Goal: Information Seeking & Learning: Find specific fact

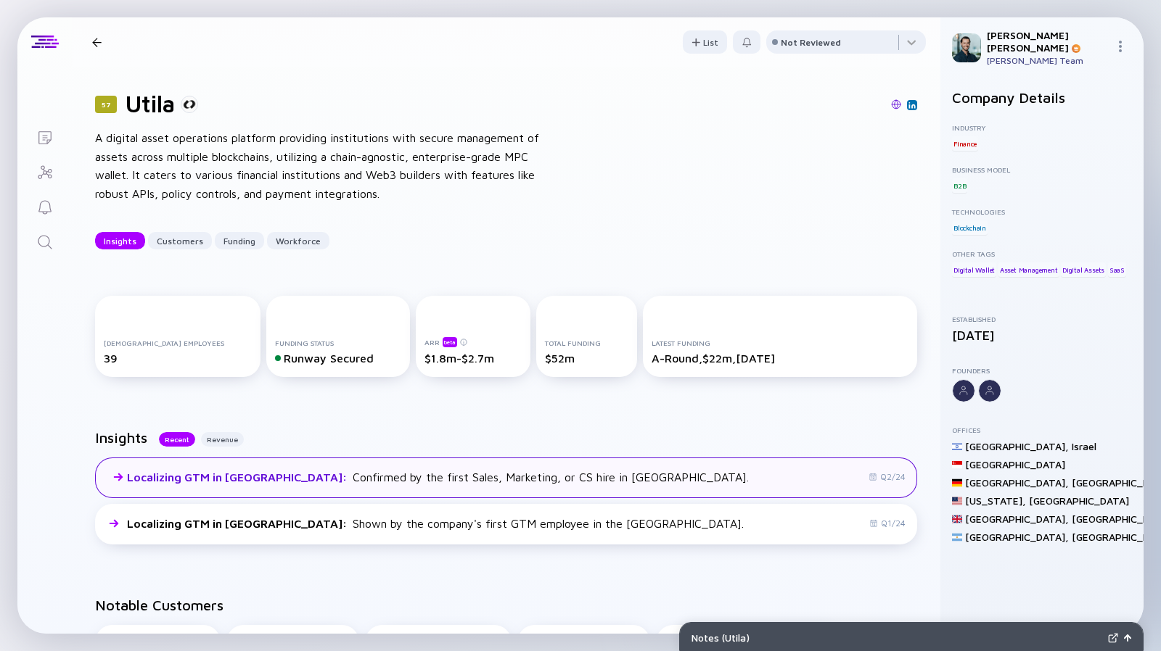
click at [334, 474] on div "Localizing GTM in [GEOGRAPHIC_DATA] : Confirmed by the first Sales, Marketing, …" at bounding box center [438, 477] width 622 height 13
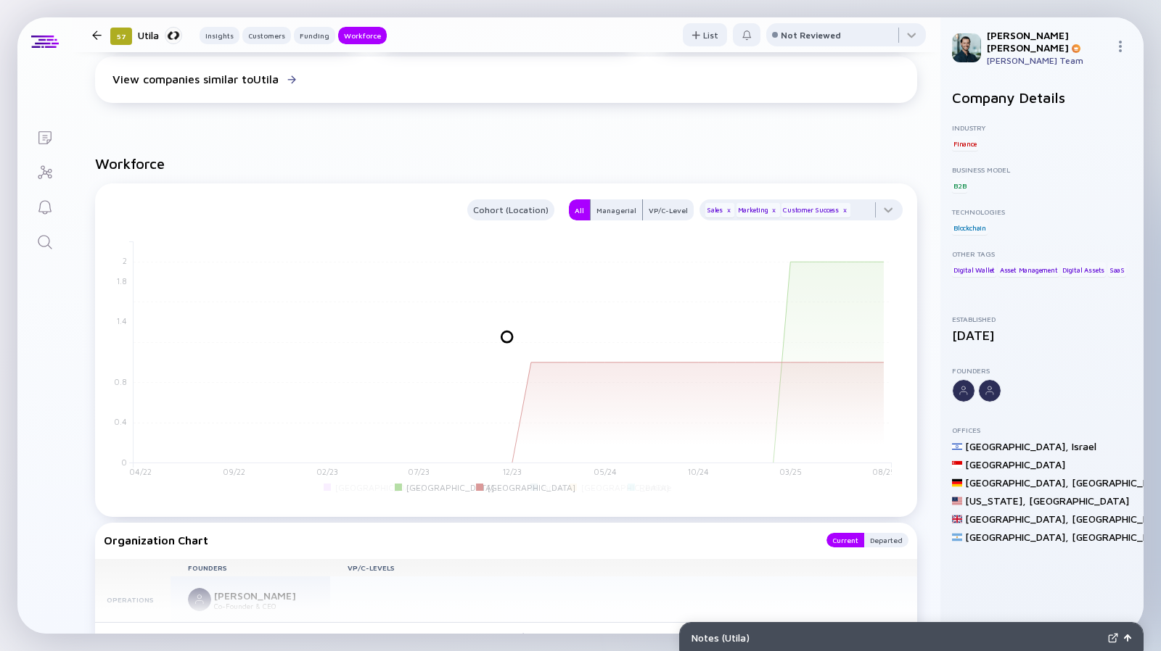
scroll to position [1457, 0]
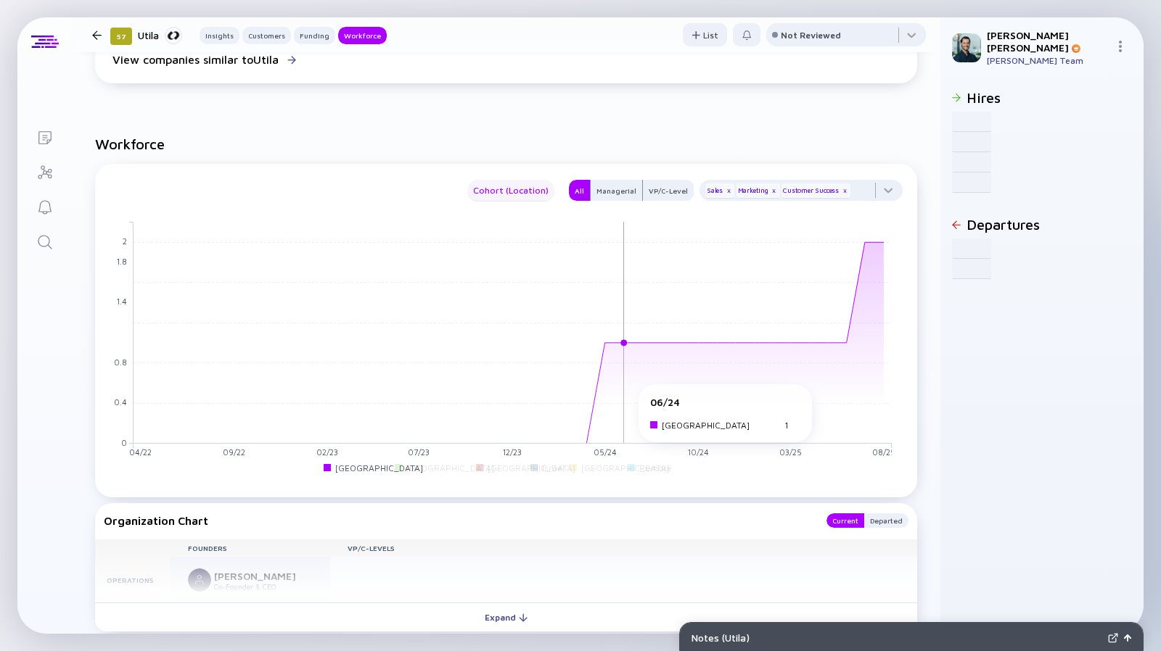
click at [900, 333] on div "Cohort (Location) All Managerial VP/C-Level Sales x Marketing x Customer Succes…" at bounding box center [506, 331] width 822 height 334
click at [529, 180] on button "Cohort (Location)" at bounding box center [510, 190] width 87 height 21
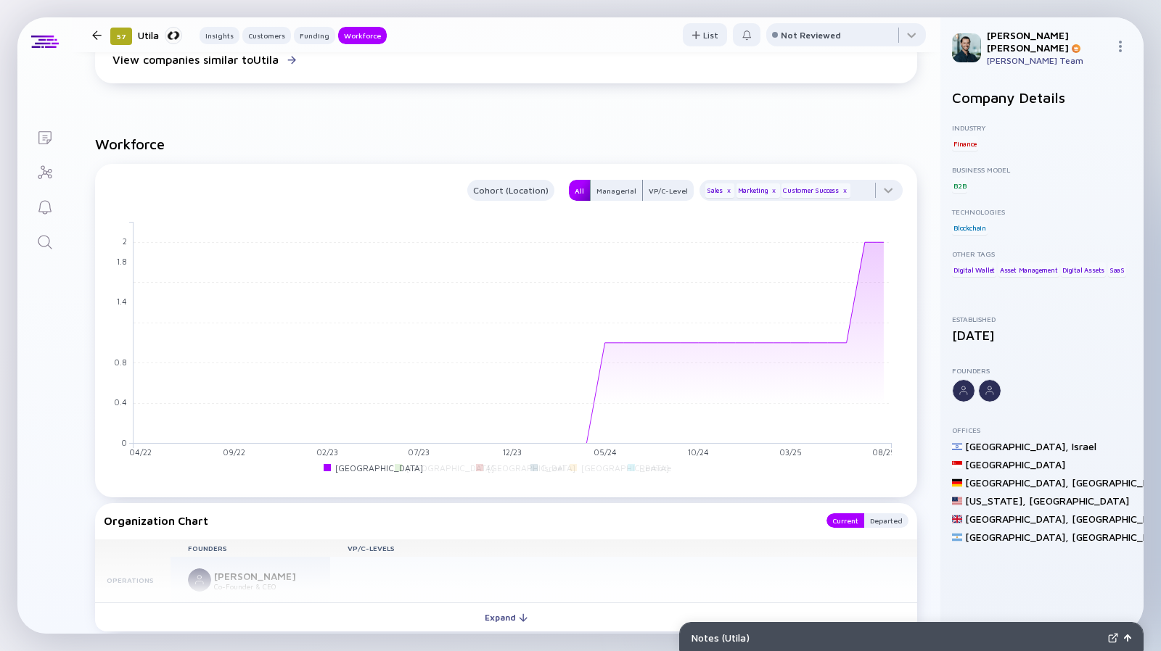
click at [569, 184] on div "All" at bounding box center [579, 191] width 21 height 15
click at [724, 186] on div "x" at bounding box center [728, 190] width 9 height 9
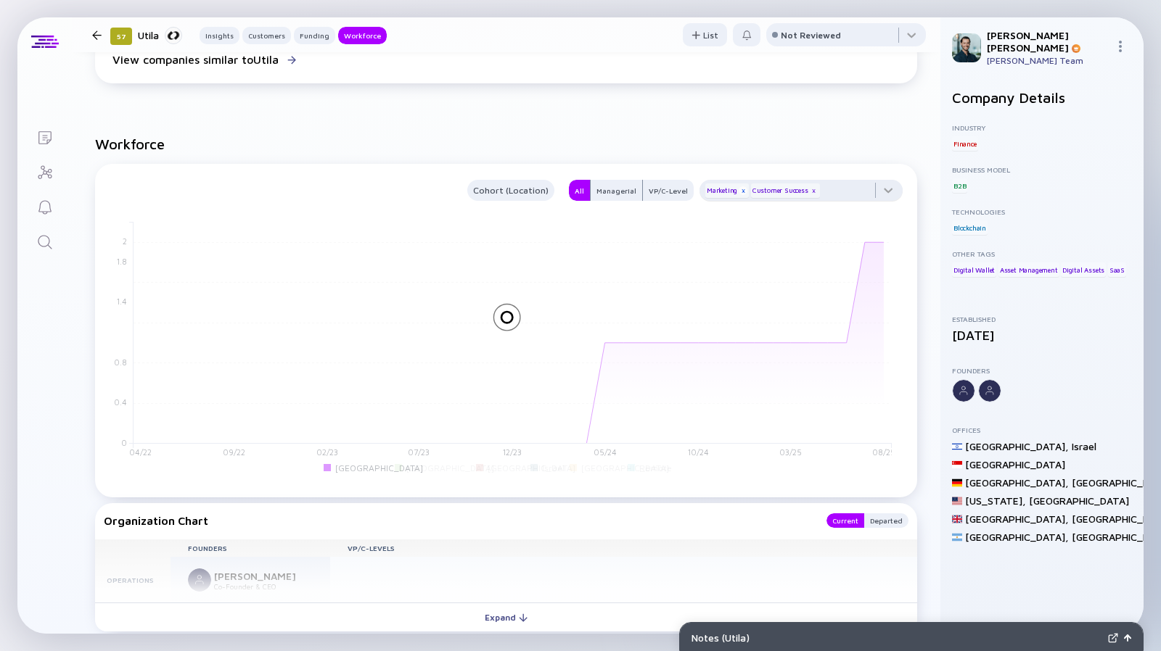
click at [739, 186] on div "x" at bounding box center [743, 190] width 9 height 9
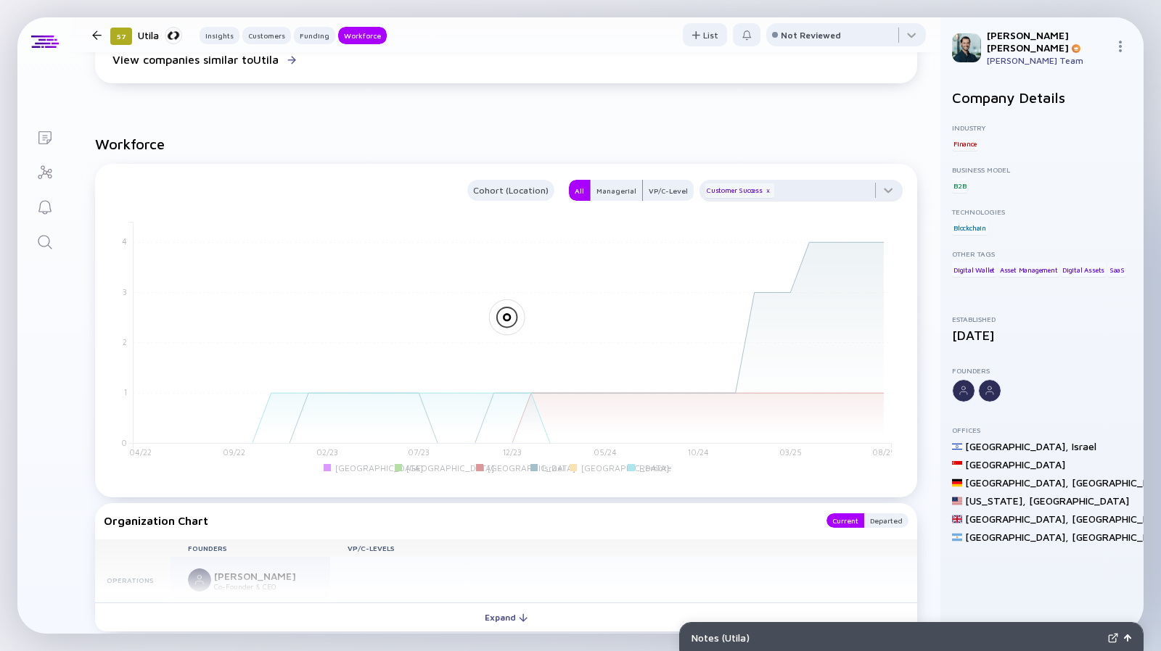
click at [731, 184] on div "Customer Success x" at bounding box center [739, 191] width 69 height 15
click at [752, 184] on div "Customer Success x" at bounding box center [739, 191] width 69 height 15
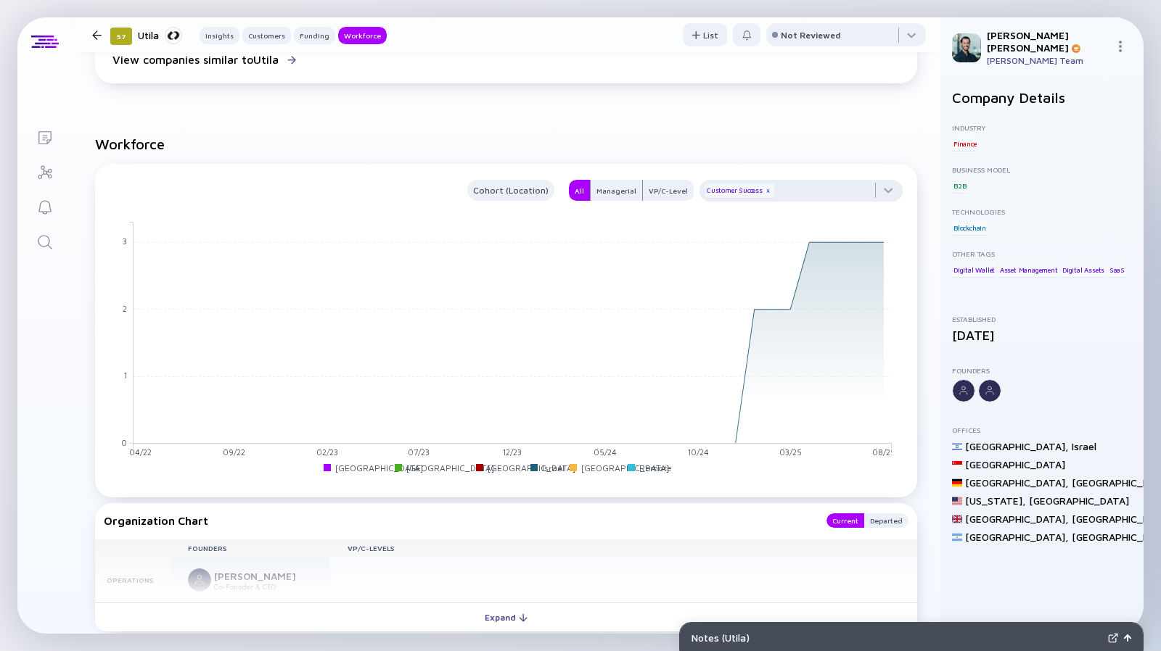
click at [764, 186] on div "x" at bounding box center [768, 190] width 9 height 9
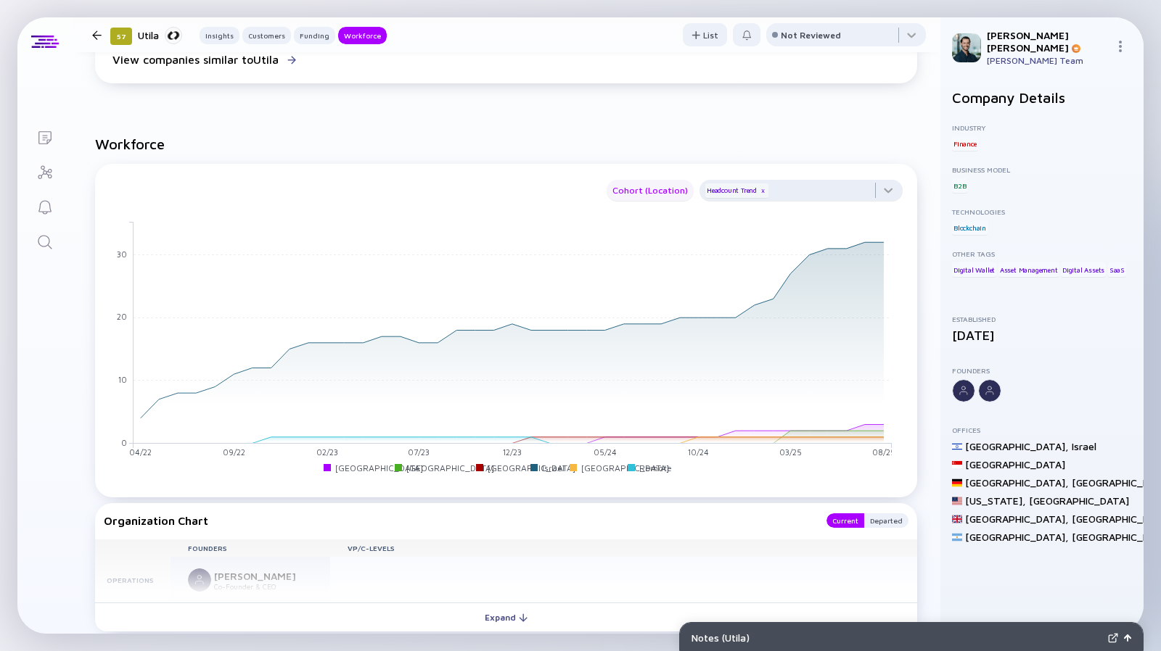
click at [666, 180] on button "Cohort (Location)" at bounding box center [649, 190] width 87 height 21
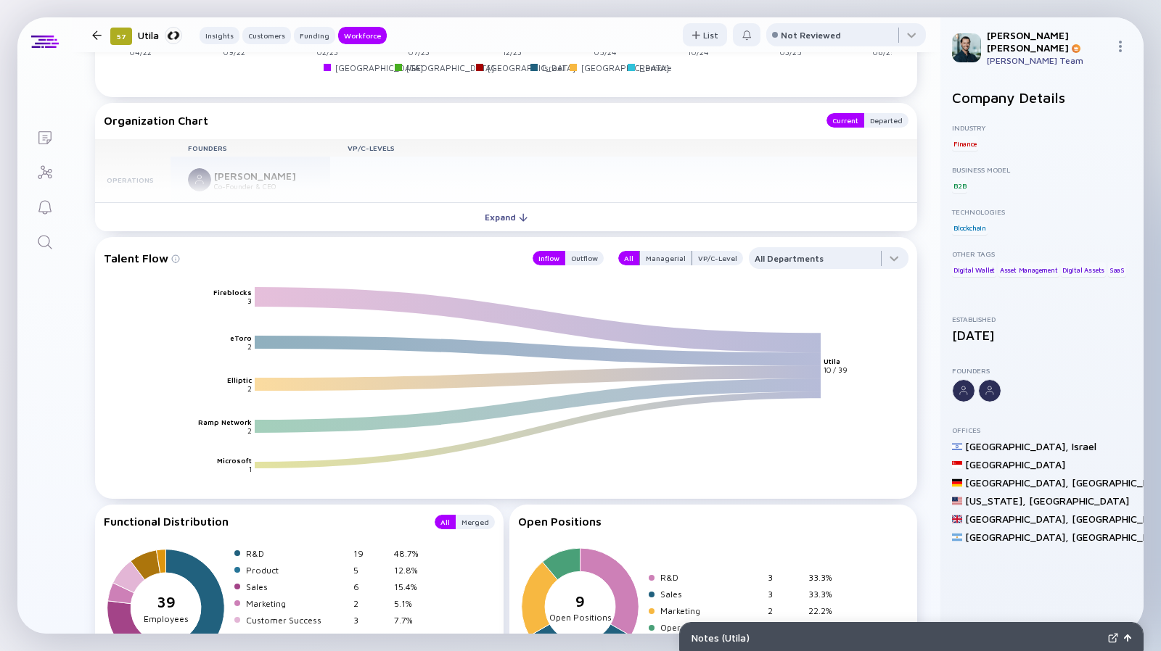
scroll to position [1857, 0]
click at [656, 251] on div "Managerial" at bounding box center [666, 258] width 52 height 15
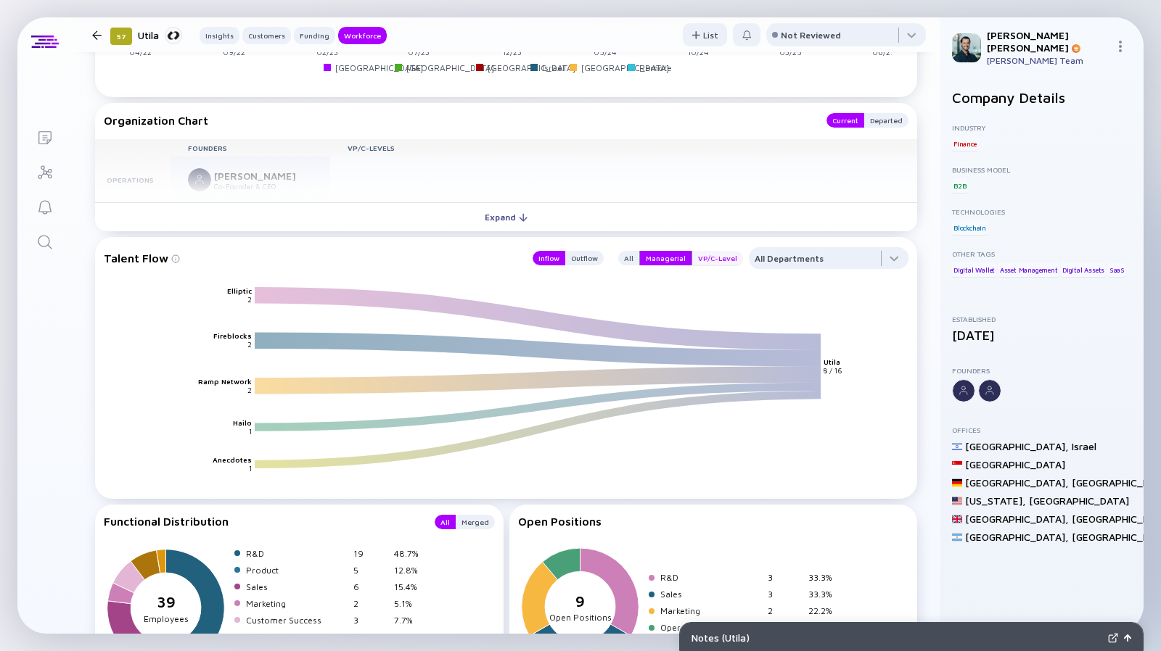
click at [704, 251] on div "VP/C-Level" at bounding box center [717, 258] width 51 height 15
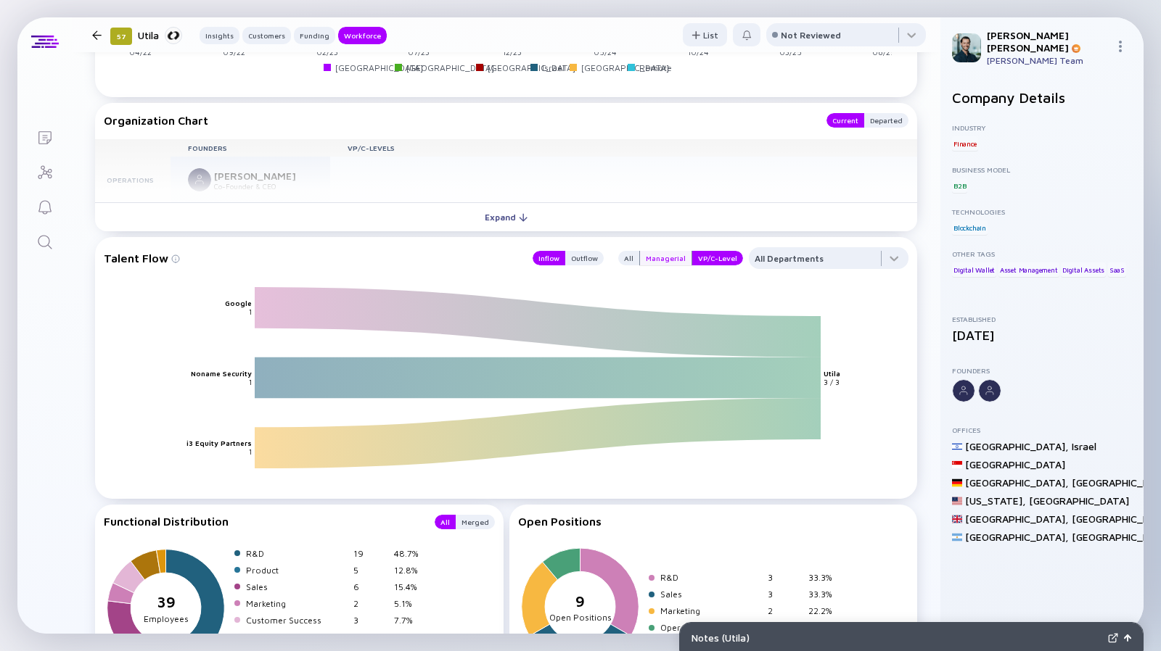
click at [666, 251] on div "Managerial" at bounding box center [666, 258] width 52 height 15
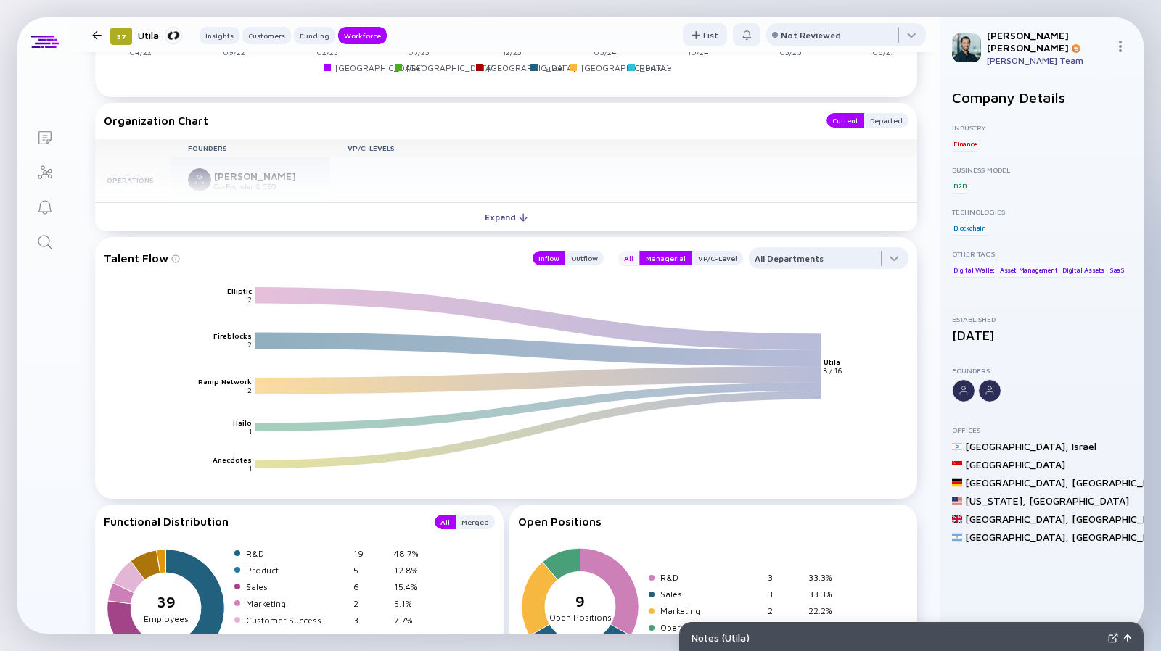
click at [622, 251] on div "All" at bounding box center [628, 258] width 21 height 15
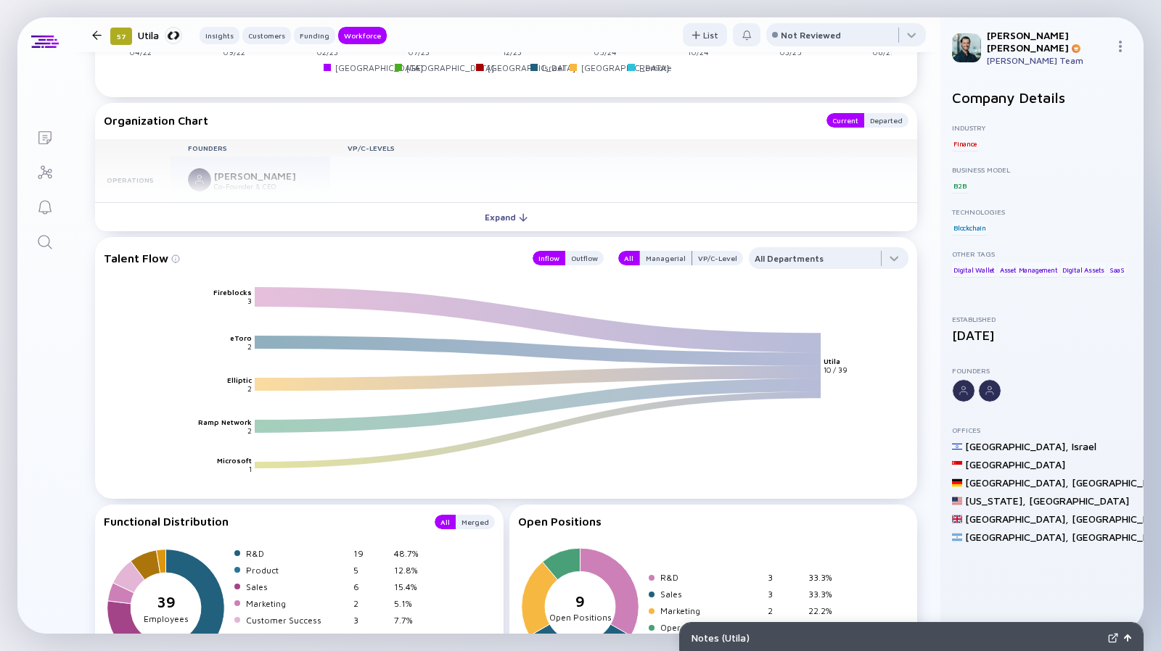
click at [559, 297] on icon at bounding box center [538, 320] width 566 height 46
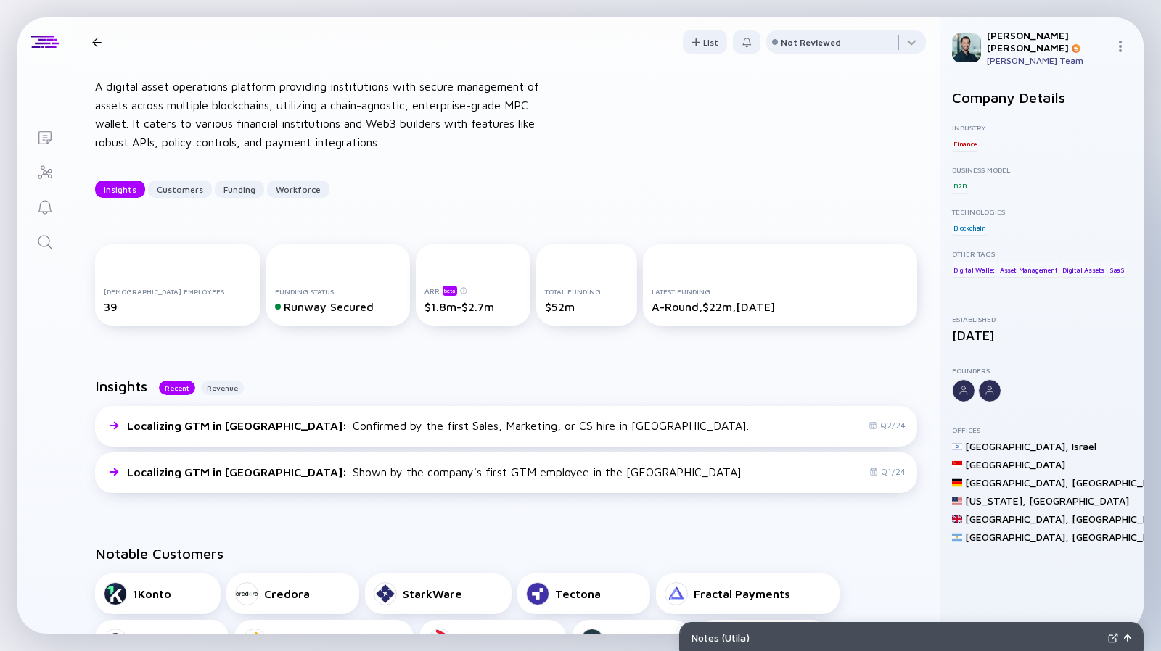
scroll to position [0, 0]
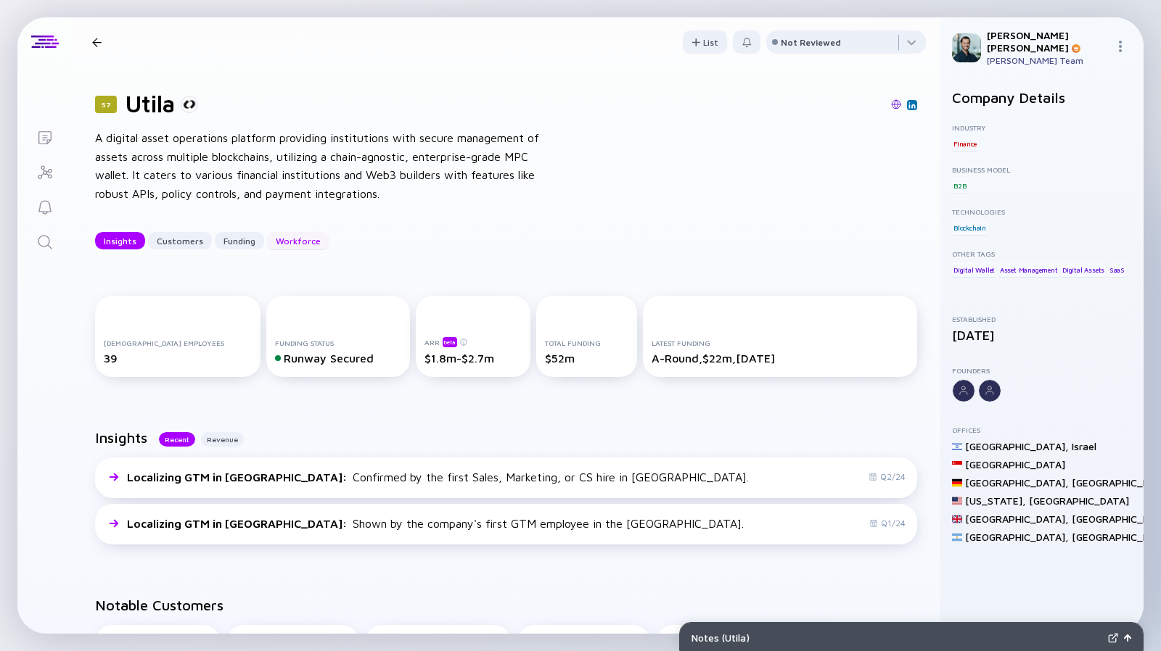
click at [303, 236] on div "Workforce" at bounding box center [298, 241] width 62 height 22
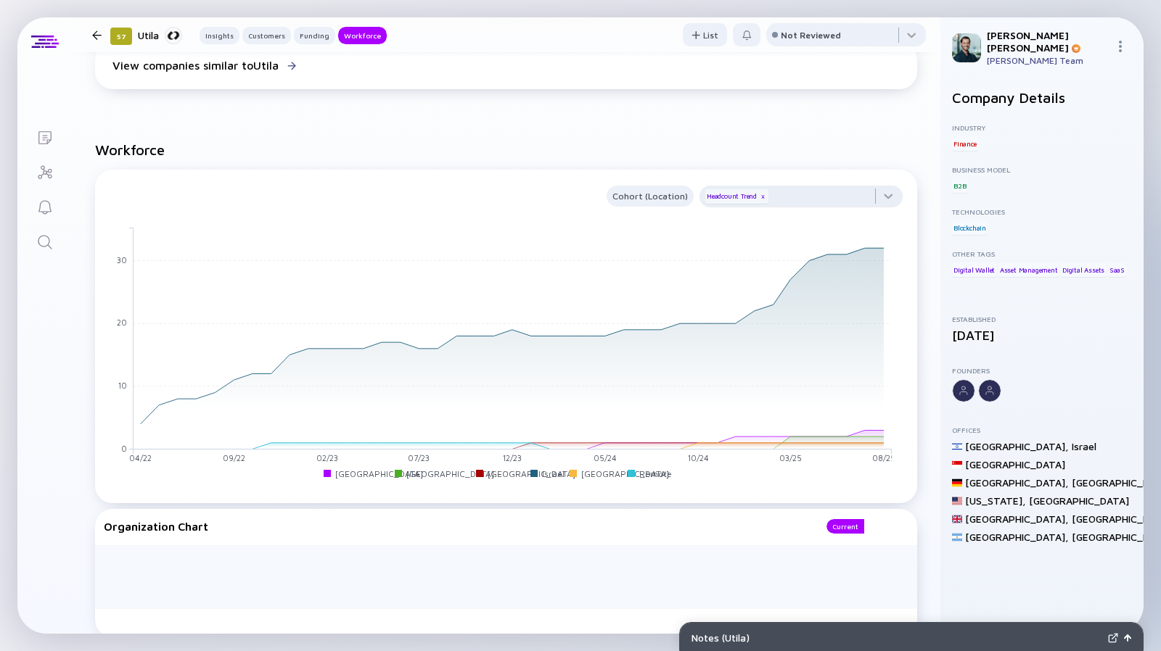
scroll to position [1457, 0]
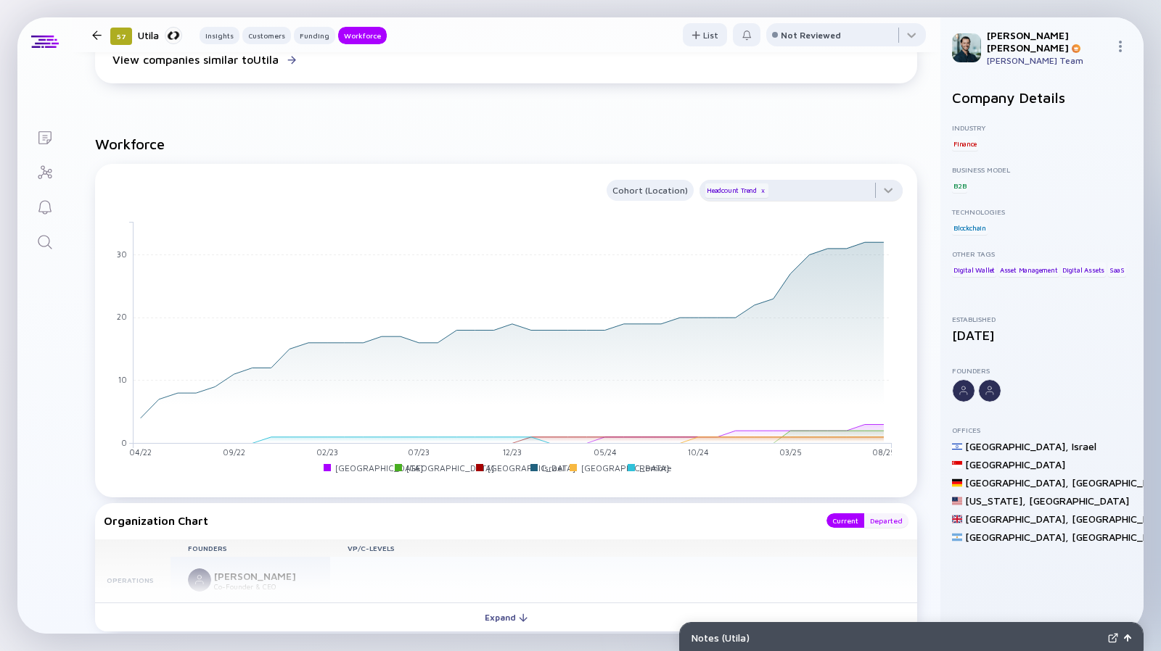
click at [871, 514] on div "Departed" at bounding box center [886, 521] width 44 height 15
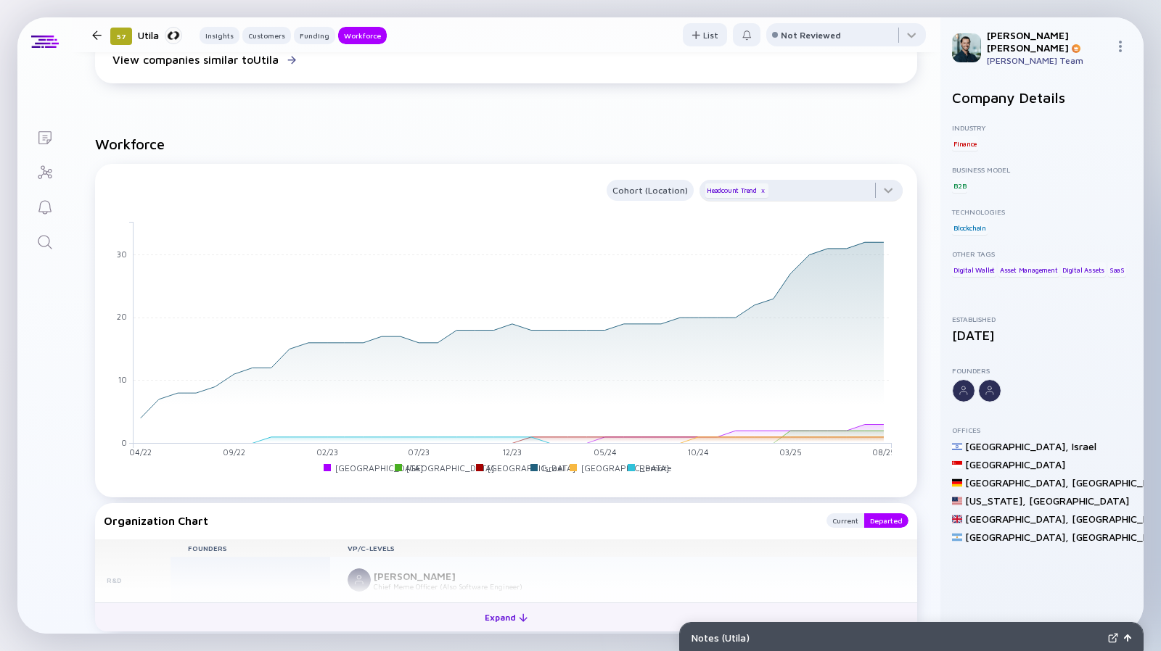
click at [585, 603] on button "Expand" at bounding box center [506, 617] width 822 height 29
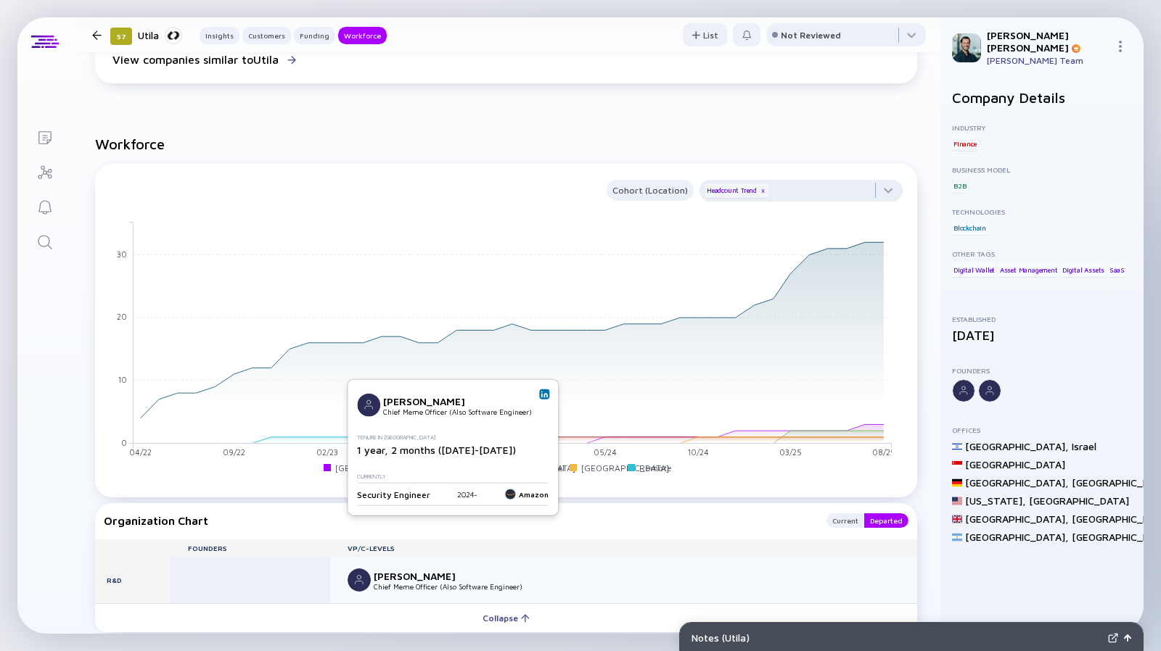
click at [392, 401] on div "[PERSON_NAME]" at bounding box center [431, 401] width 96 height 12
copy div "[PERSON_NAME]"
click at [547, 395] on img at bounding box center [543, 394] width 7 height 7
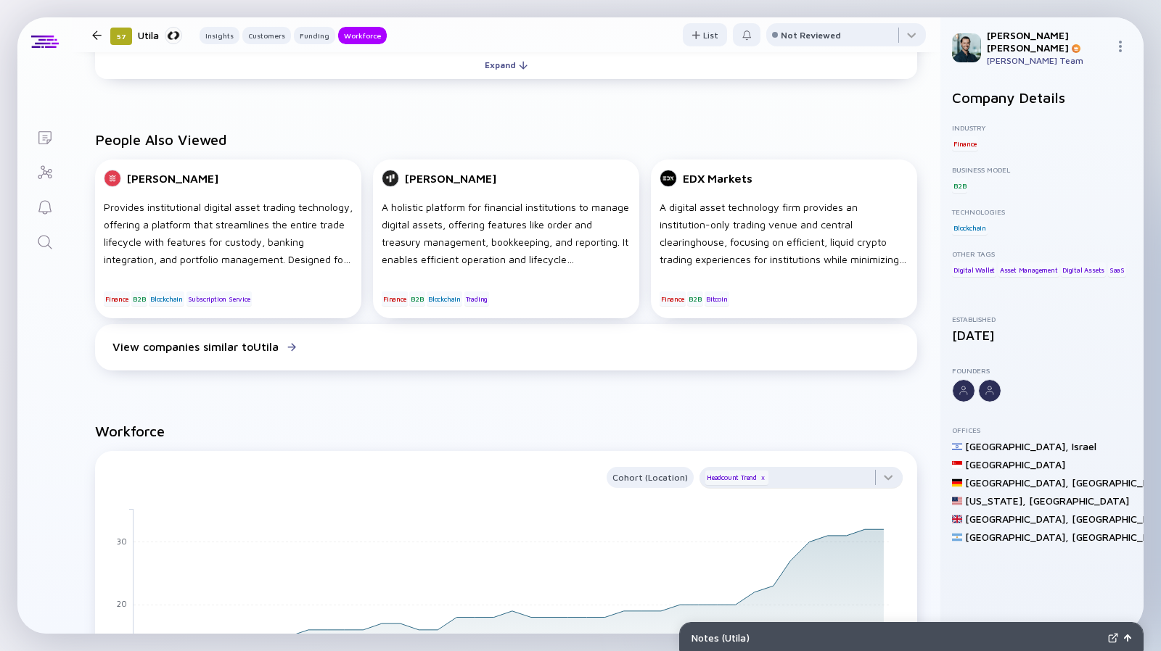
scroll to position [1171, 0]
click at [651, 468] on div "Cohort (Location)" at bounding box center [649, 476] width 87 height 17
click at [758, 472] on div "x" at bounding box center [762, 476] width 9 height 9
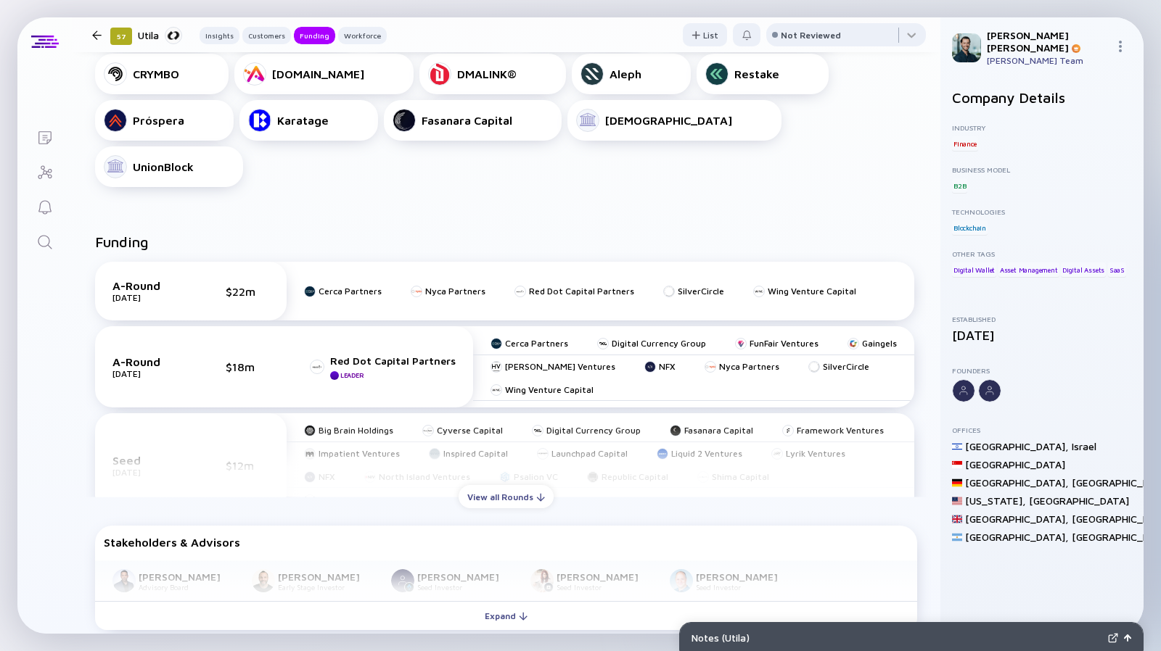
scroll to position [0, 0]
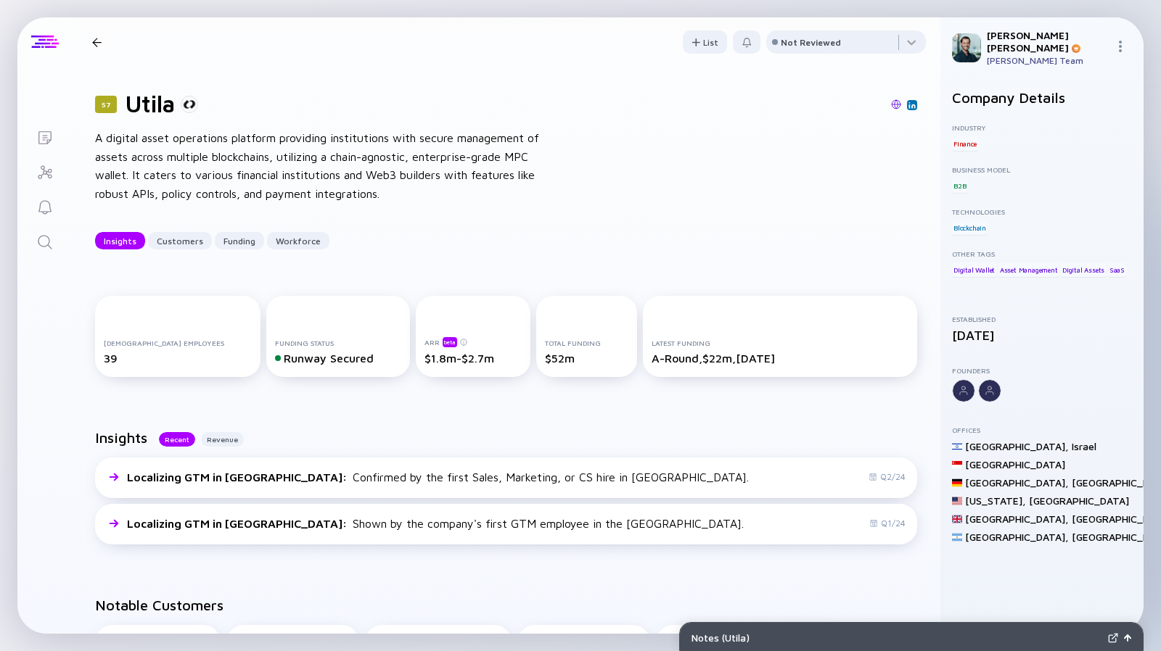
click at [42, 49] on div at bounding box center [44, 41] width 54 height 49
